Goal: Transaction & Acquisition: Purchase product/service

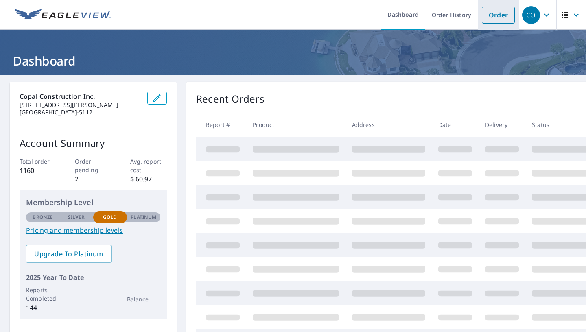
click at [502, 15] on link "Order" at bounding box center [498, 15] width 33 height 17
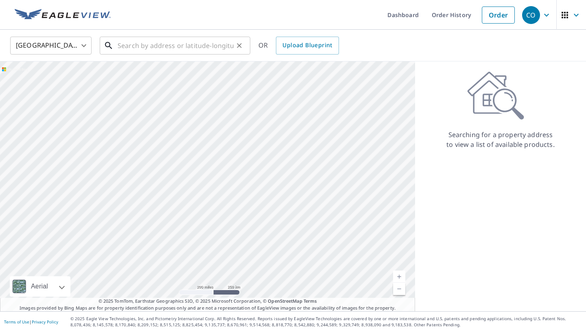
click at [125, 49] on input "text" at bounding box center [176, 45] width 116 height 23
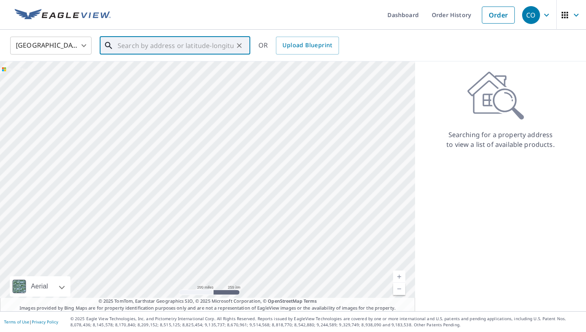
paste input "[STREET_ADDRESS][PERSON_NAME]"
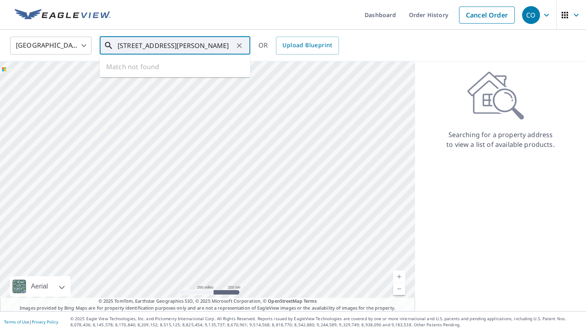
scroll to position [0, 17]
click at [143, 75] on p "[GEOGRAPHIC_DATA][PERSON_NAME]" at bounding box center [180, 78] width 128 height 8
type input "[STREET_ADDRESS][PERSON_NAME]"
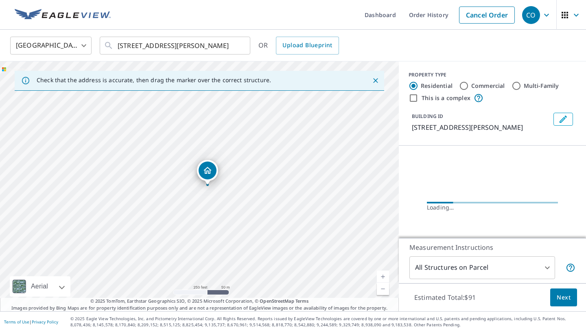
scroll to position [0, 12]
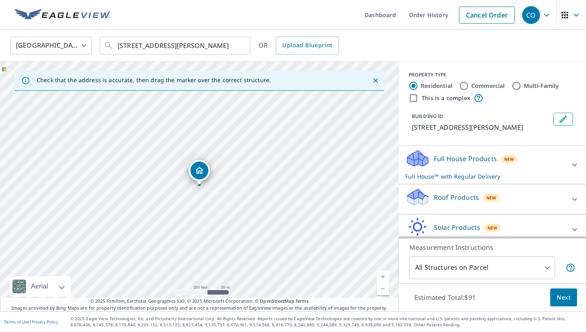
click at [376, 81] on icon "Close" at bounding box center [376, 81] width 8 height 8
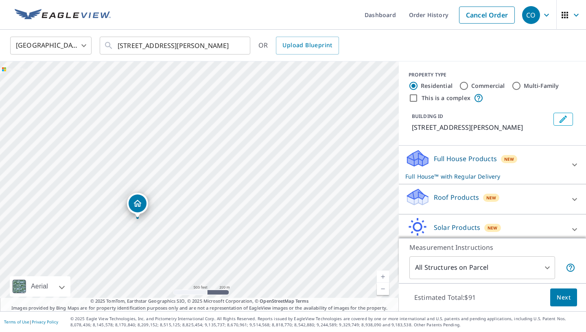
drag, startPoint x: 324, startPoint y: 117, endPoint x: 232, endPoint y: 166, distance: 103.6
click at [232, 166] on div "[STREET_ADDRESS][PERSON_NAME]" at bounding box center [199, 186] width 399 height 250
click at [571, 164] on icon at bounding box center [575, 165] width 10 height 10
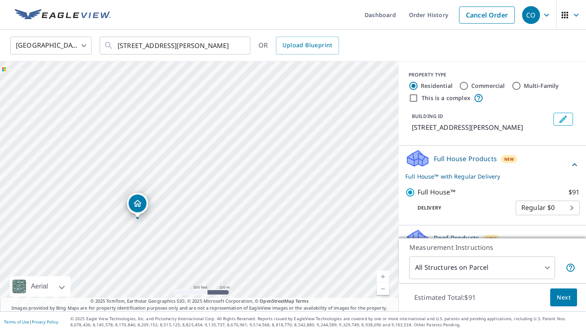
click at [571, 164] on icon at bounding box center [575, 165] width 10 height 10
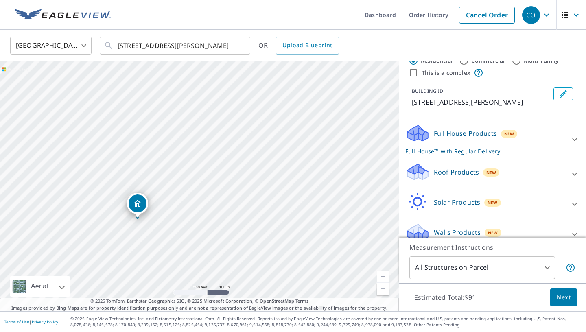
scroll to position [37, 0]
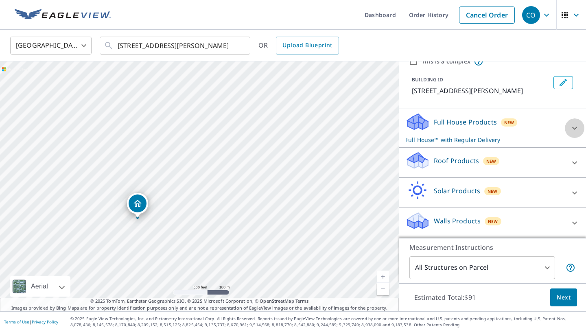
click at [567, 129] on div at bounding box center [575, 128] width 20 height 20
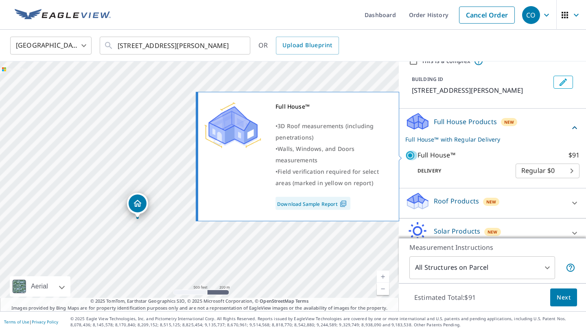
click at [414, 154] on input "Full House™ $91" at bounding box center [411, 156] width 12 height 10
checkbox input "false"
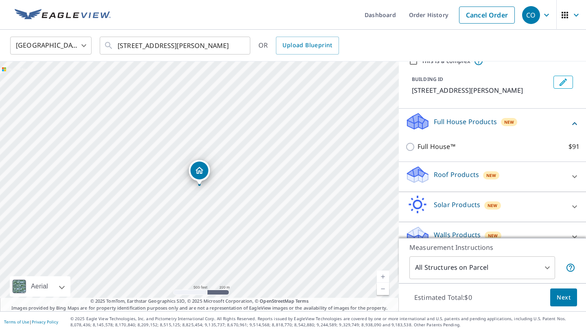
click at [496, 176] on div "New" at bounding box center [491, 175] width 17 height 8
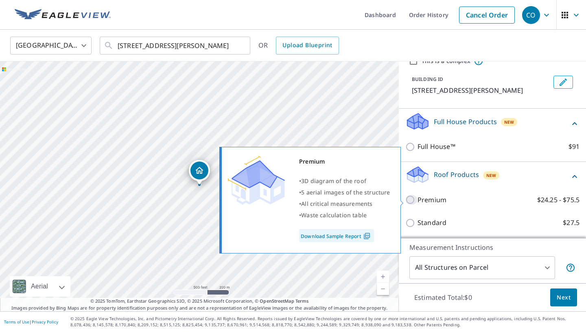
click at [411, 198] on input "Premium $24.25 - $75.5" at bounding box center [411, 200] width 12 height 10
checkbox input "true"
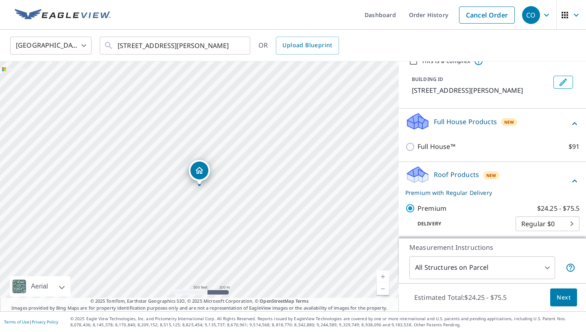
click at [562, 298] on span "Next" at bounding box center [564, 298] width 14 height 10
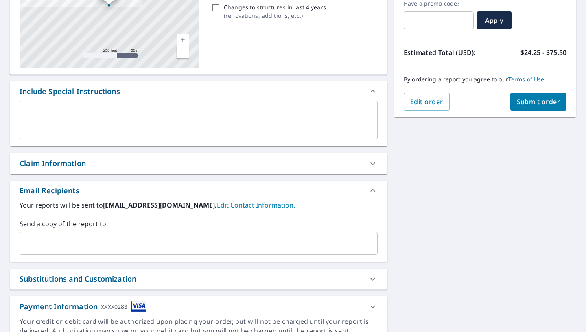
scroll to position [157, 0]
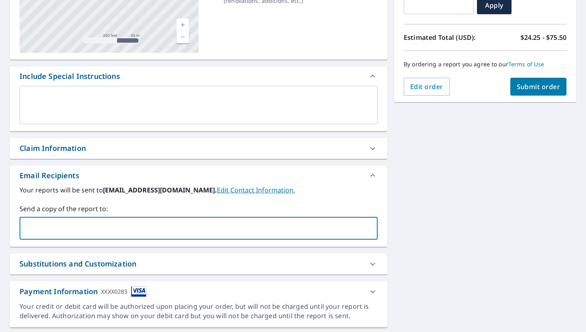
click at [135, 229] on input "text" at bounding box center [192, 228] width 339 height 15
type input "[PERSON_NAME][EMAIL_ADDRESS][DOMAIN_NAME]"
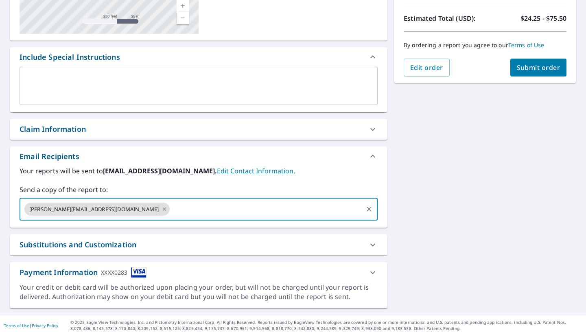
scroll to position [180, 0]
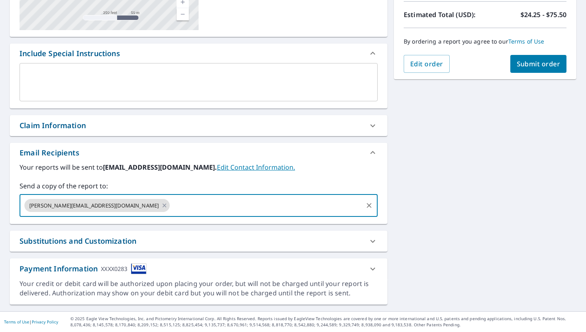
click at [546, 63] on span "Submit order" at bounding box center [539, 63] width 44 height 9
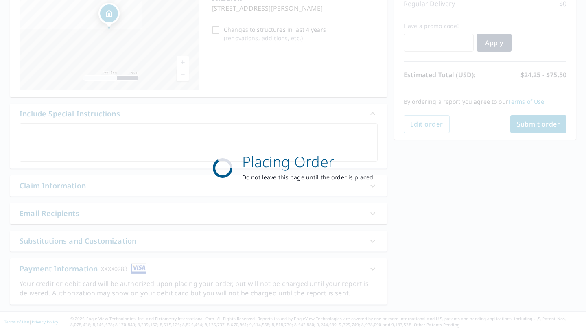
scroll to position [120, 0]
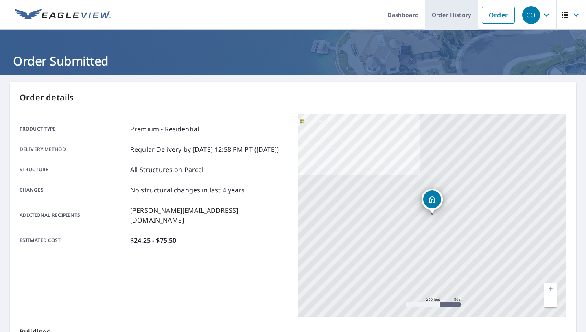
click at [436, 20] on link "Order History" at bounding box center [451, 15] width 52 height 30
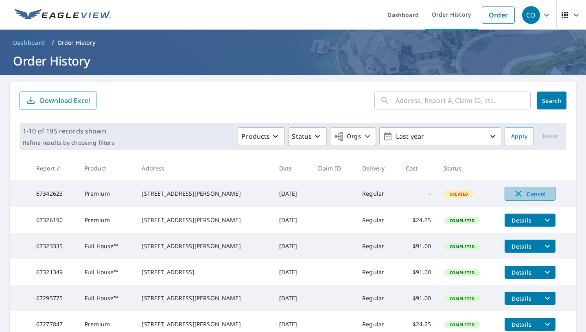
click at [516, 193] on icon "button" at bounding box center [519, 194] width 6 height 6
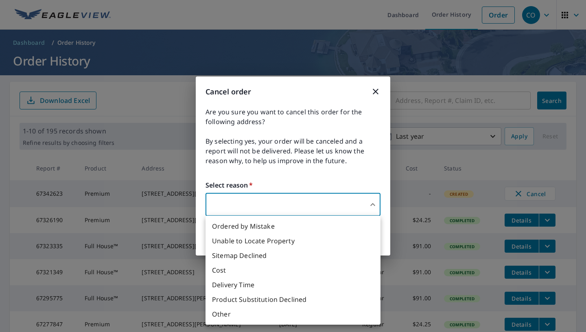
click at [298, 201] on body "CO CO Dashboard Order History Order CO Dashboard / Order History Order History …" at bounding box center [293, 166] width 586 height 332
click at [225, 317] on li "Other" at bounding box center [293, 314] width 175 height 15
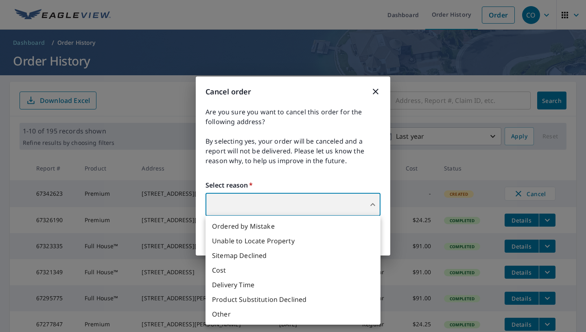
type input "36"
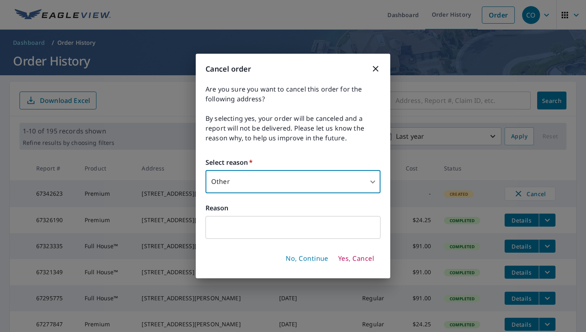
click at [364, 260] on span "Yes, Cancel" at bounding box center [356, 258] width 36 height 9
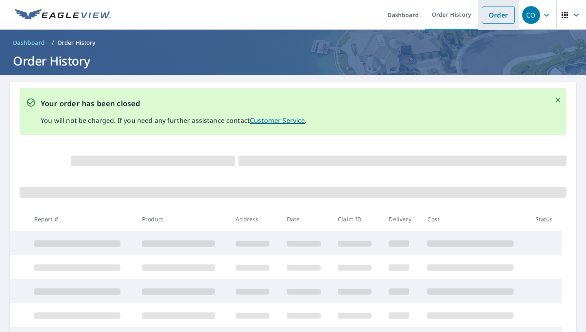
click at [491, 13] on link "Order" at bounding box center [498, 15] width 33 height 17
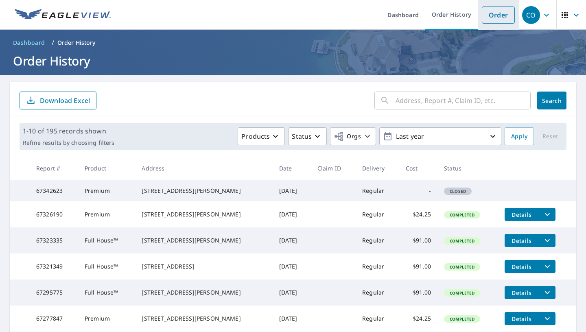
click at [496, 15] on link "Order" at bounding box center [498, 15] width 33 height 17
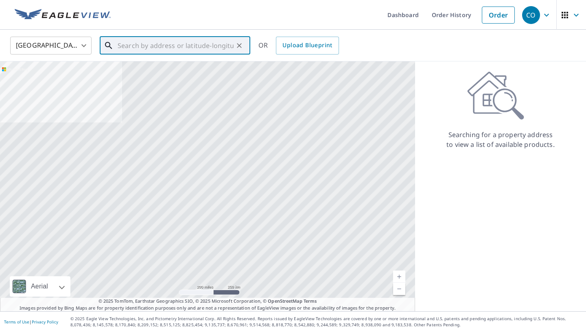
paste input "[STREET_ADDRESS][PERSON_NAME]"
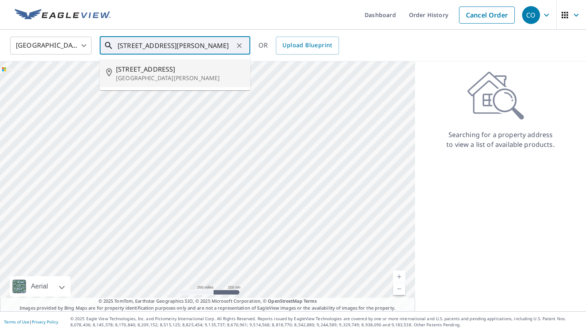
click at [163, 73] on span "[STREET_ADDRESS]" at bounding box center [180, 69] width 128 height 10
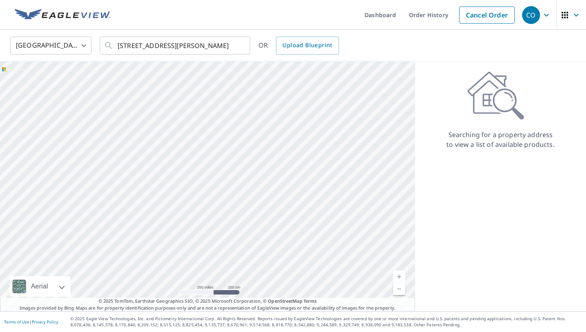
type input "[STREET_ADDRESS][PERSON_NAME]"
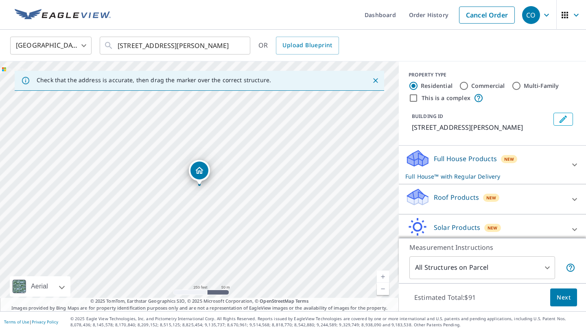
click at [527, 159] on div "Full House Products New Full House™ with Regular Delivery" at bounding box center [485, 165] width 160 height 32
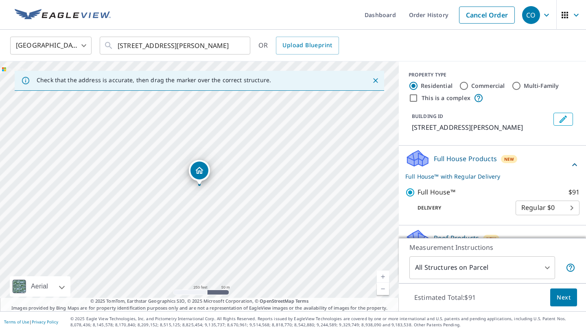
click at [527, 159] on div "Full House Products New Full House™ with Regular Delivery" at bounding box center [487, 165] width 164 height 32
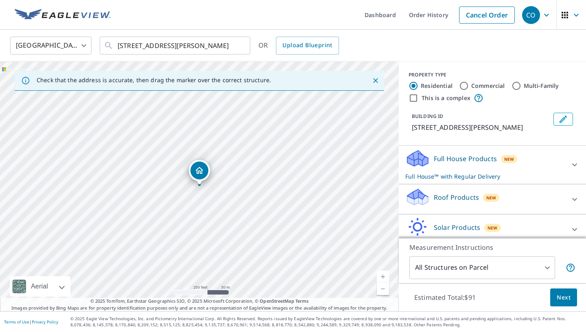
click at [564, 301] on span "Next" at bounding box center [564, 298] width 14 height 10
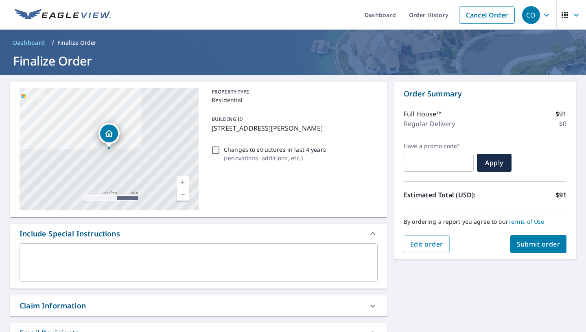
scroll to position [105, 0]
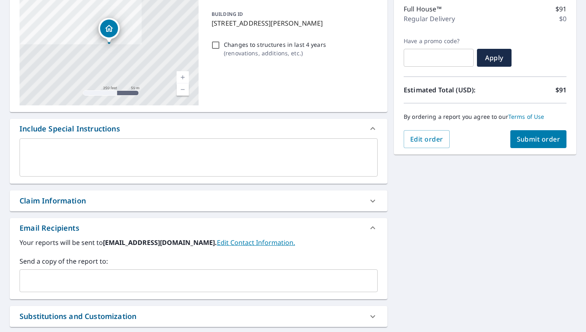
drag, startPoint x: 75, startPoint y: 281, endPoint x: 68, endPoint y: 274, distance: 10.4
click at [74, 280] on input "text" at bounding box center [192, 280] width 339 height 15
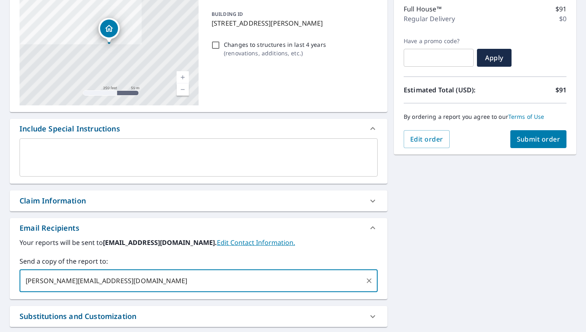
type input "[PERSON_NAME][EMAIL_ADDRESS][DOMAIN_NAME]"
click at [559, 138] on span "Submit order" at bounding box center [539, 139] width 44 height 9
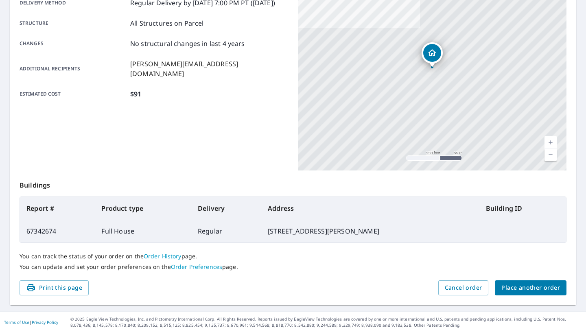
scroll to position [147, 0]
click at [459, 286] on span "Cancel order" at bounding box center [463, 287] width 37 height 10
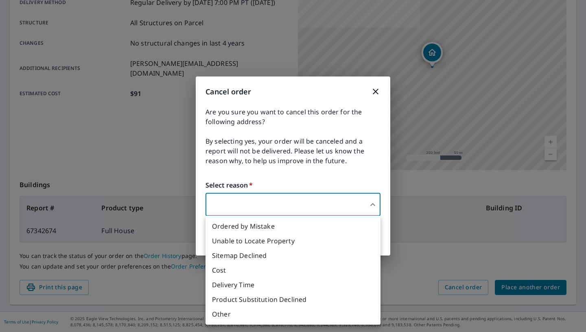
click at [329, 198] on body "CO CO Dashboard Order History Order CO Order Submitted Order details Product ty…" at bounding box center [293, 166] width 586 height 332
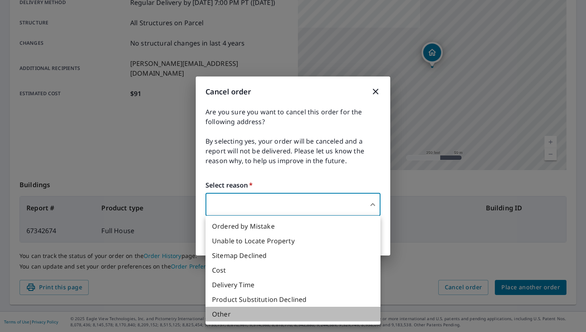
click at [226, 314] on li "Other" at bounding box center [293, 314] width 175 height 15
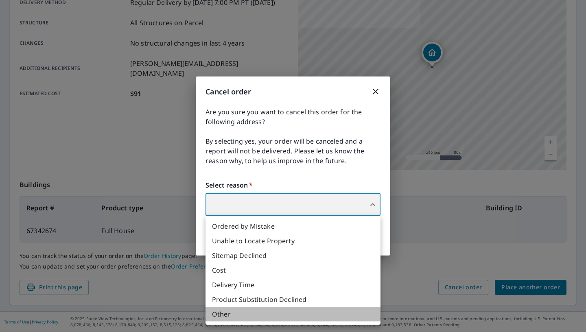
type input "36"
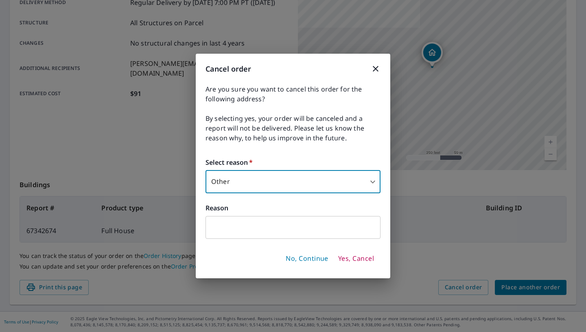
click at [346, 260] on span "Yes, Cancel" at bounding box center [356, 258] width 36 height 9
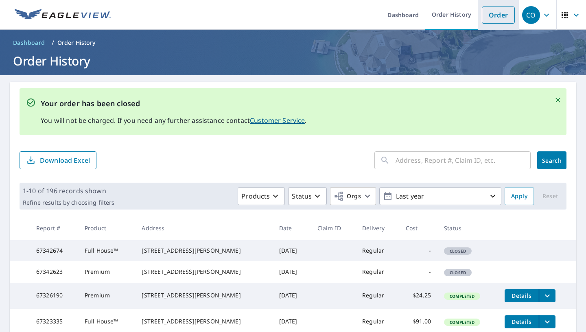
click at [499, 17] on link "Order" at bounding box center [498, 15] width 33 height 17
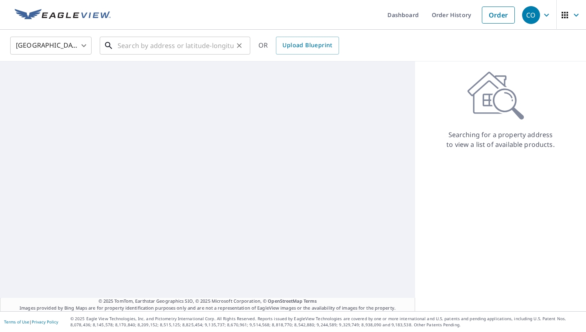
click at [143, 44] on input "text" at bounding box center [176, 45] width 116 height 23
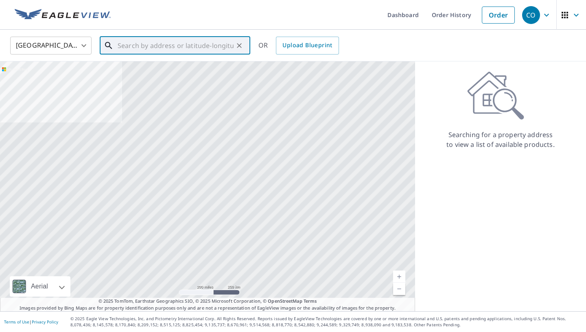
paste input "[STREET_ADDRESS][PERSON_NAME]"
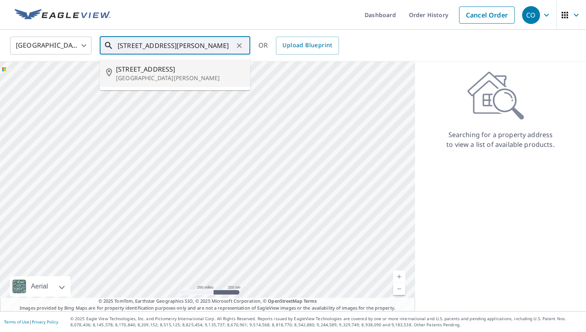
click at [171, 80] on p "[GEOGRAPHIC_DATA][PERSON_NAME]" at bounding box center [180, 78] width 128 height 8
type input "[STREET_ADDRESS][PERSON_NAME]"
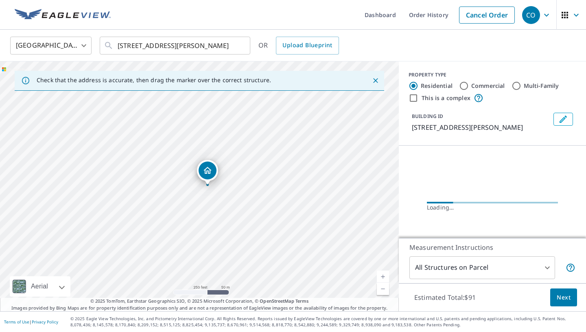
scroll to position [0, 12]
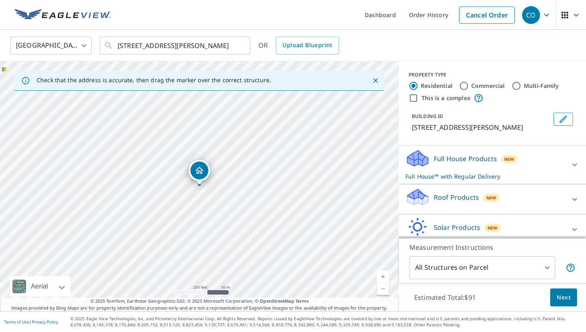
click at [472, 198] on p "Roof Products" at bounding box center [456, 197] width 45 height 10
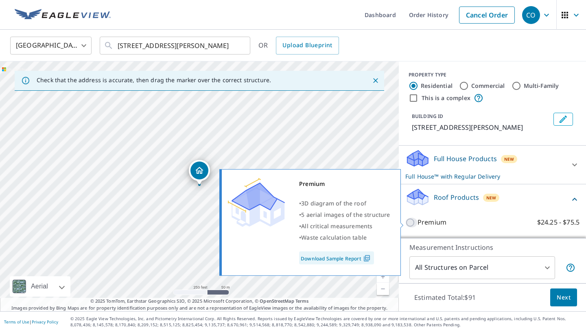
click at [410, 222] on input "Premium $24.25 - $75.5" at bounding box center [411, 223] width 12 height 10
checkbox input "true"
checkbox input "false"
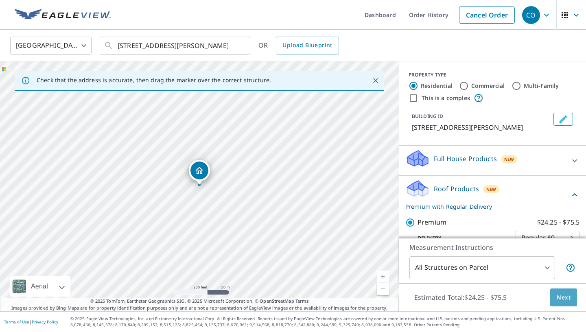
click at [566, 300] on span "Next" at bounding box center [564, 298] width 14 height 10
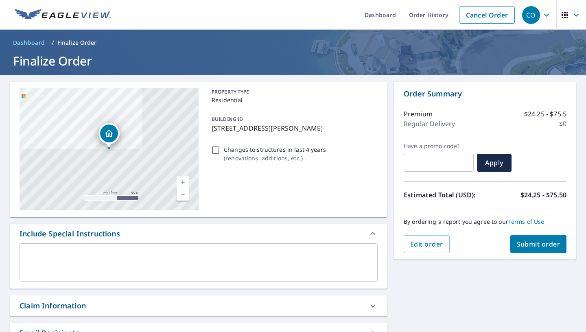
scroll to position [157, 0]
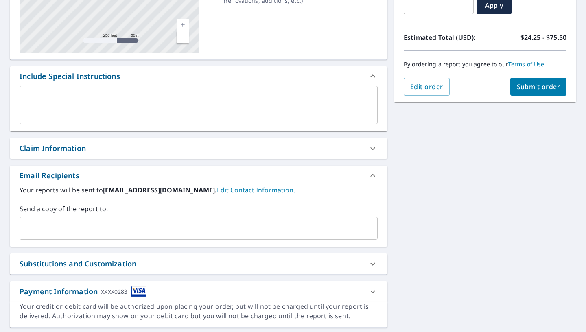
click at [175, 226] on input "text" at bounding box center [192, 228] width 339 height 15
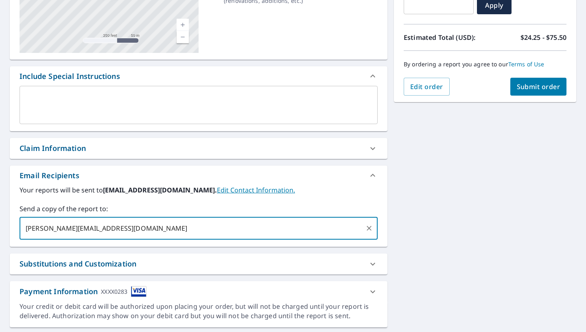
type input "[PERSON_NAME][EMAIL_ADDRESS][DOMAIN_NAME]"
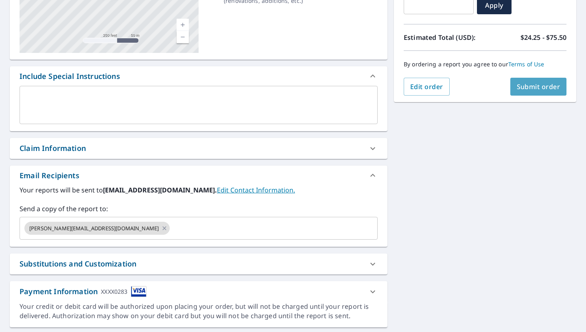
click at [548, 87] on span "Submit order" at bounding box center [539, 86] width 44 height 9
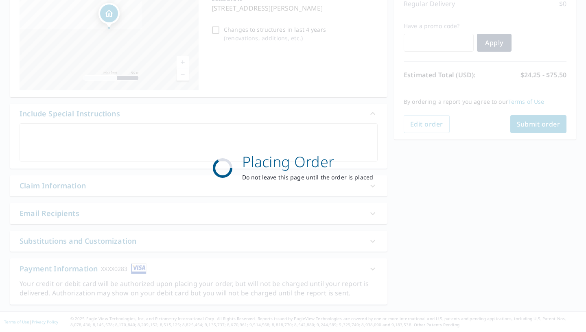
scroll to position [120, 0]
